Goal: Information Seeking & Learning: Learn about a topic

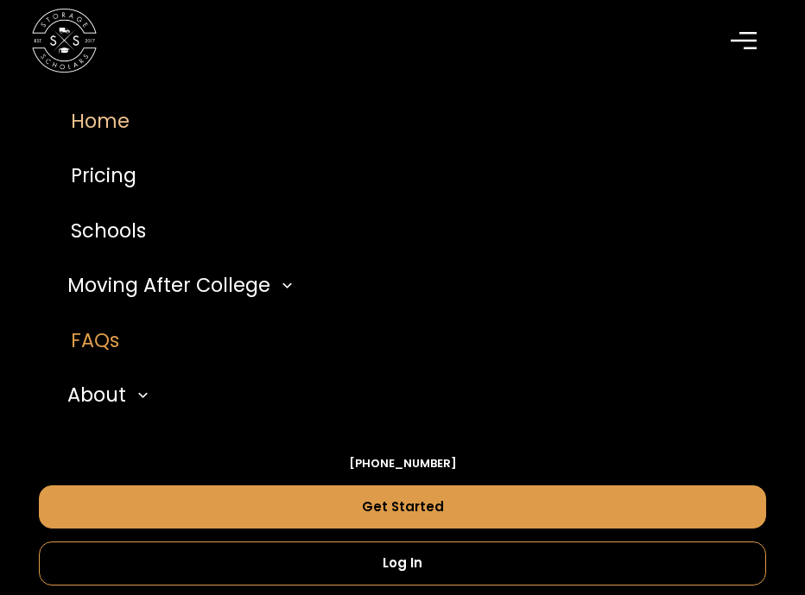
scroll to position [351, 0]
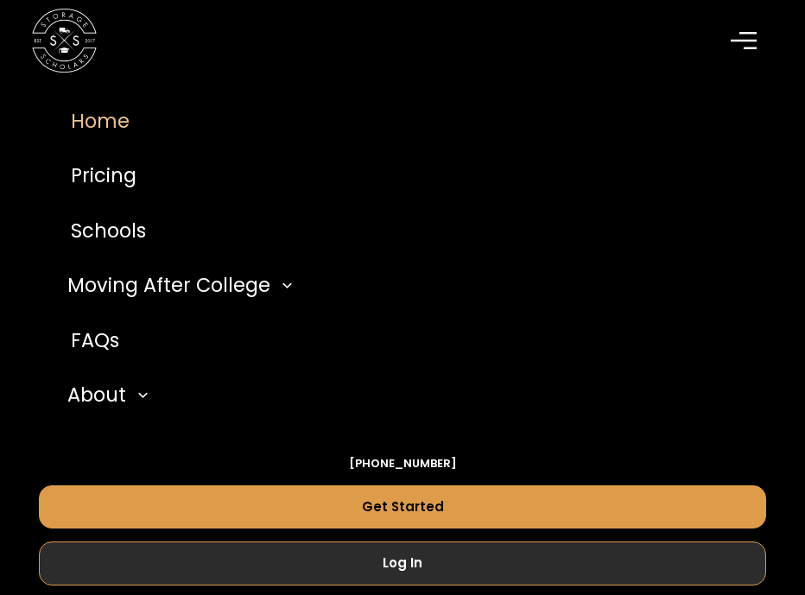
click at [352, 545] on link "Log In" at bounding box center [403, 564] width 728 height 44
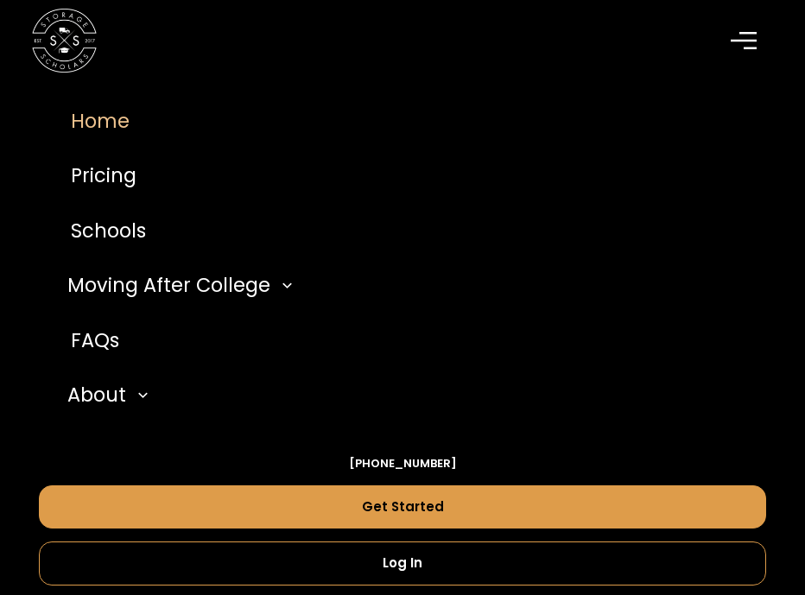
click at [730, 26] on div "menu" at bounding box center [747, 41] width 52 height 52
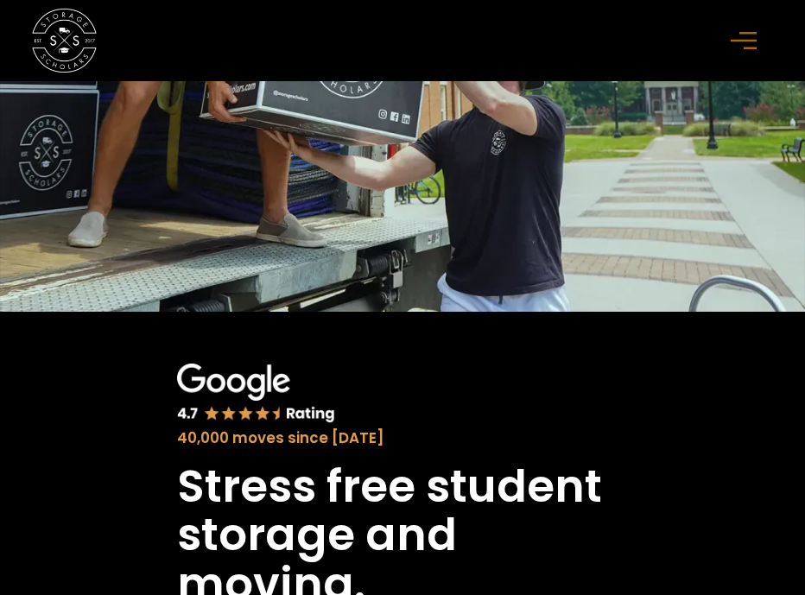
click at [741, 36] on icon "menu" at bounding box center [744, 40] width 26 height 19
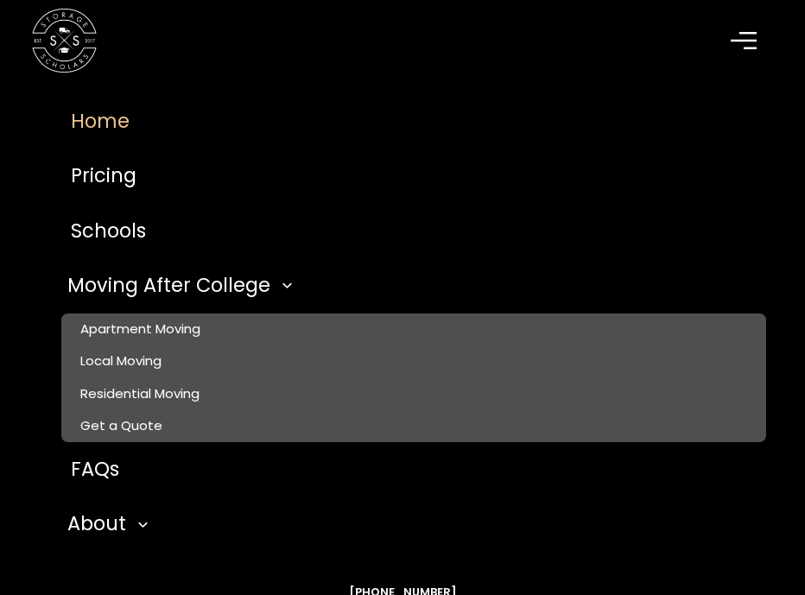
scroll to position [1001, 0]
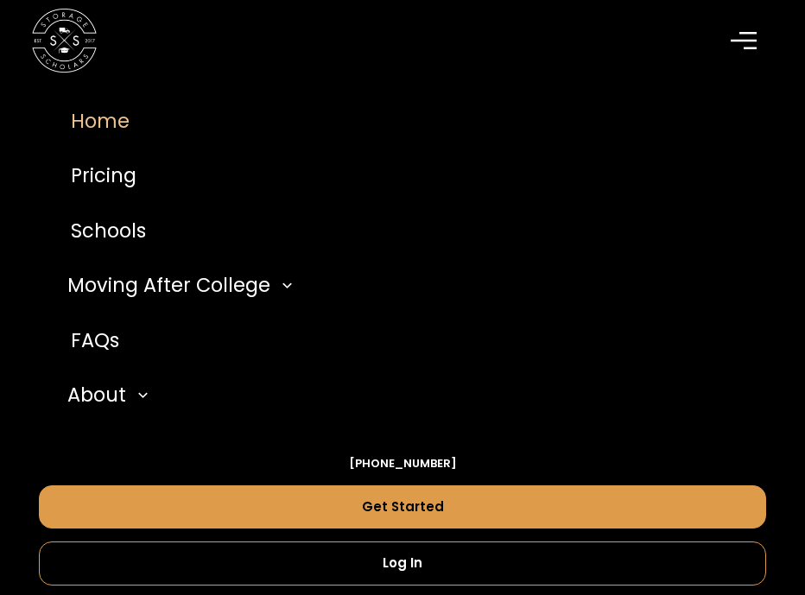
click at [742, 29] on div "menu" at bounding box center [747, 40] width 32 height 32
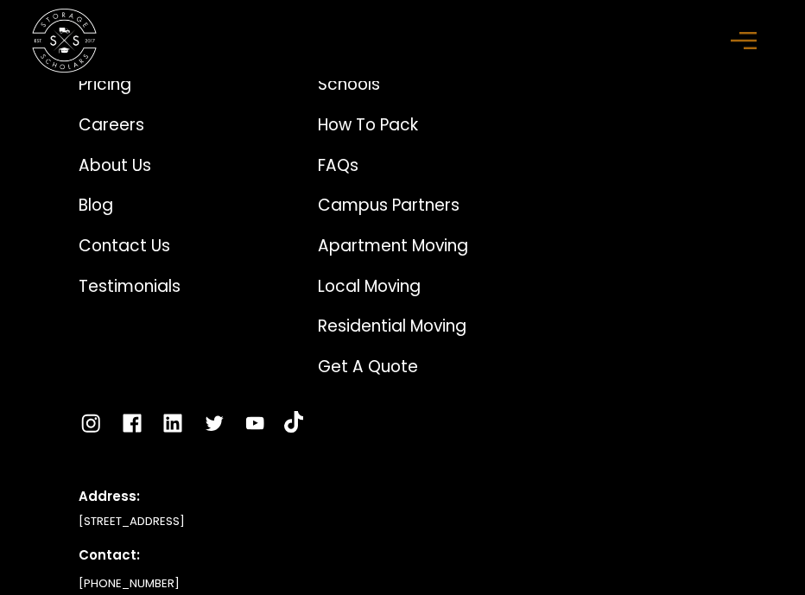
scroll to position [8176, 0]
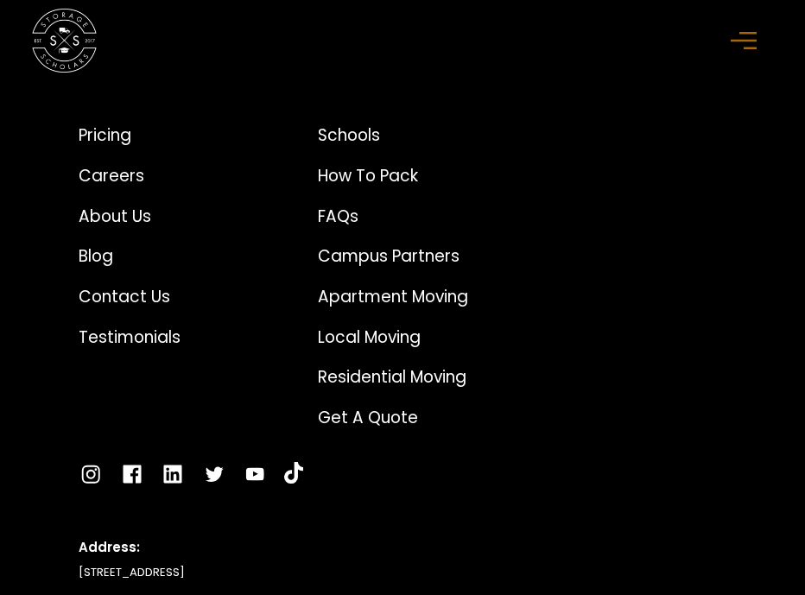
click at [736, 41] on rect "menu" at bounding box center [744, 40] width 26 height 3
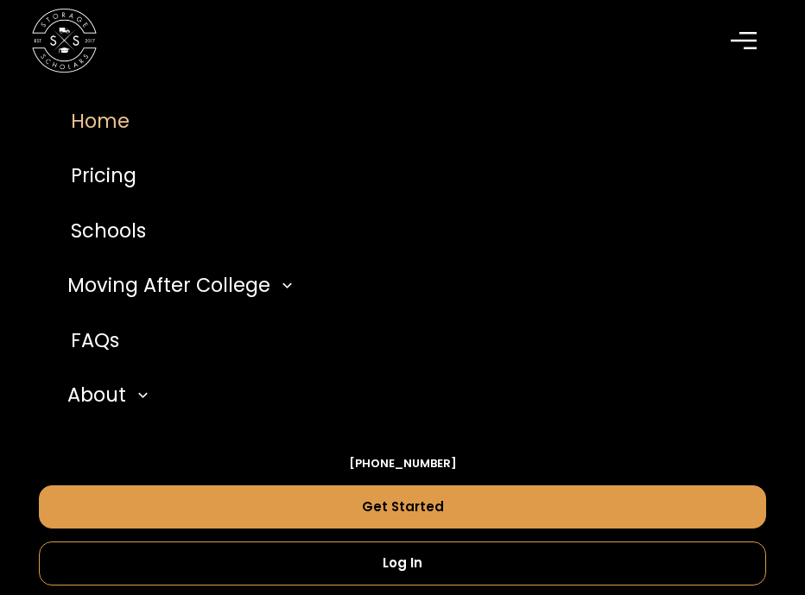
click at [753, 32] on icon "menu" at bounding box center [744, 40] width 26 height 19
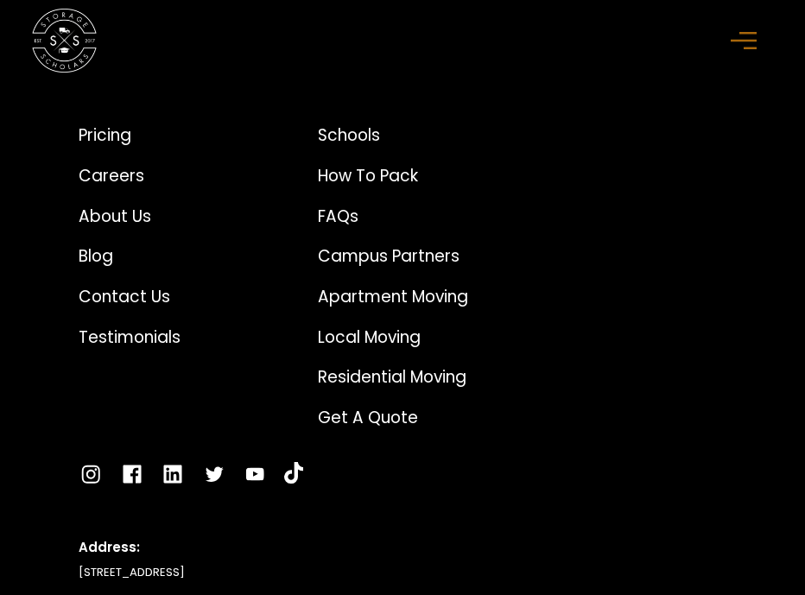
click at [753, 43] on icon "menu" at bounding box center [744, 40] width 26 height 19
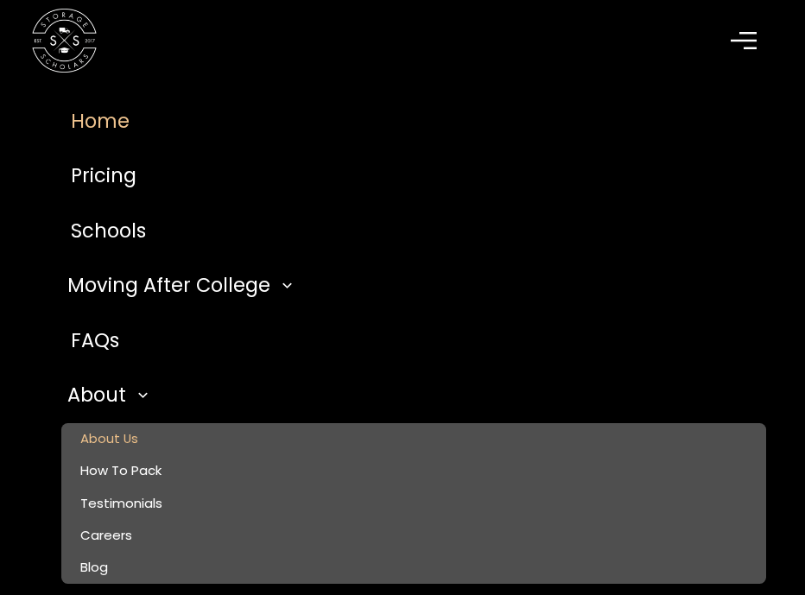
scroll to position [6331, 0]
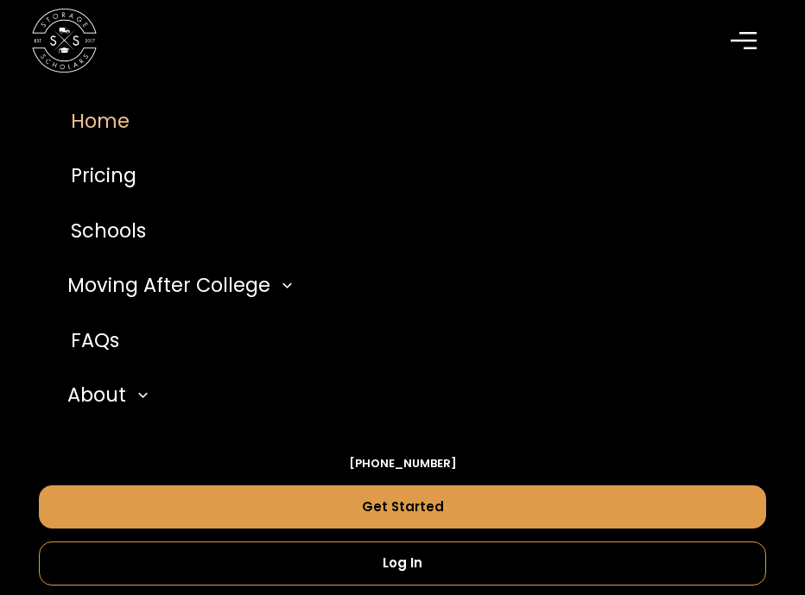
click at [100, 123] on link "Home" at bounding box center [403, 120] width 728 height 55
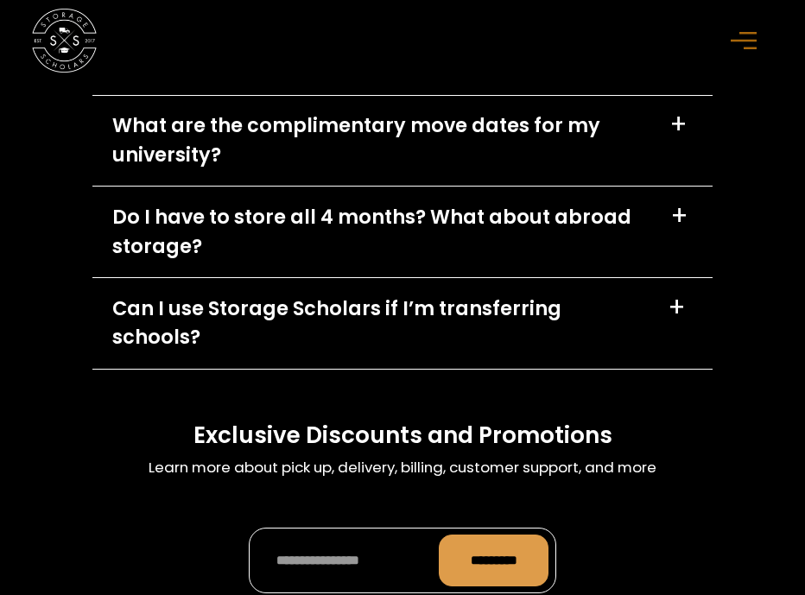
scroll to position [7425, 0]
click at [670, 295] on div "+" at bounding box center [677, 308] width 18 height 26
click at [675, 295] on div "+" at bounding box center [677, 308] width 18 height 26
click at [513, 295] on div "Can I use Storage Scholars if I’m transferring schools?" at bounding box center [380, 324] width 536 height 58
click at [679, 295] on div "+" at bounding box center [677, 308] width 18 height 26
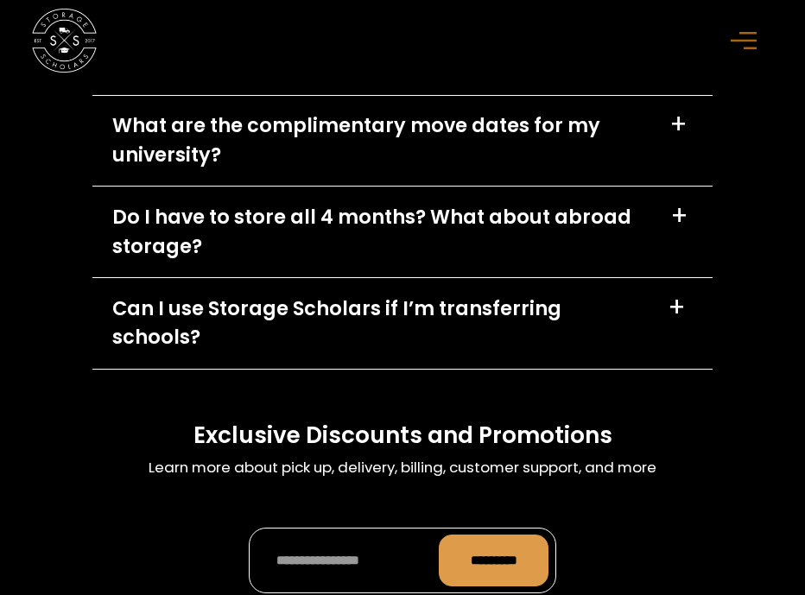
click at [679, 295] on div "+" at bounding box center [677, 308] width 18 height 26
click at [759, 27] on div "menu" at bounding box center [747, 40] width 32 height 32
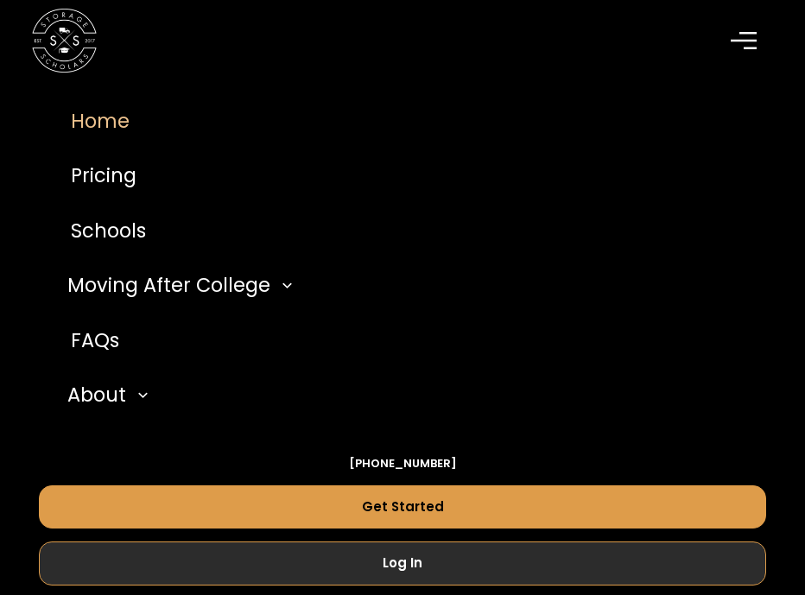
click at [479, 563] on link "Log In" at bounding box center [403, 564] width 728 height 44
